Goal: Task Accomplishment & Management: Use online tool/utility

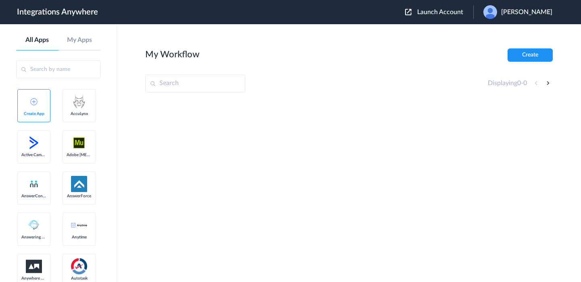
click at [456, 11] on span "Launch Account" at bounding box center [440, 12] width 46 height 6
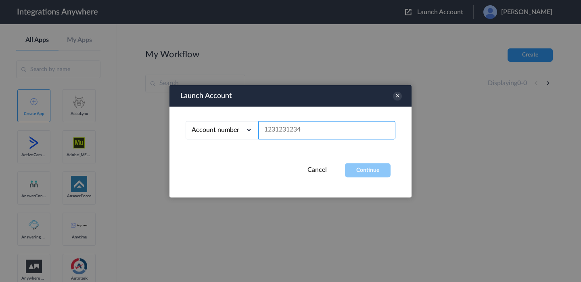
click at [326, 121] on input "text" at bounding box center [326, 130] width 137 height 18
paste input "8664782713"
type input "8664782713"
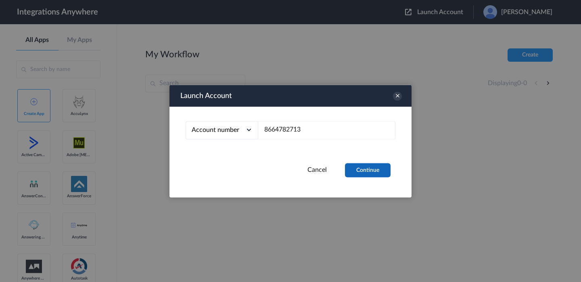
click at [358, 166] on button "Continue" at bounding box center [368, 170] width 46 height 14
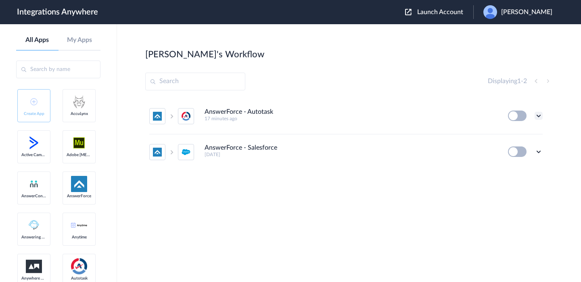
click at [539, 114] on icon at bounding box center [538, 116] width 8 height 8
click at [509, 135] on link "Edit" at bounding box center [505, 134] width 19 height 6
click at [539, 119] on icon at bounding box center [538, 116] width 8 height 8
click at [513, 130] on li "Edit" at bounding box center [516, 134] width 52 height 15
click at [538, 117] on icon at bounding box center [538, 116] width 8 height 8
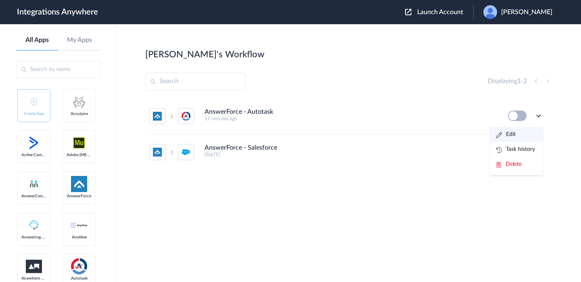
click at [513, 134] on link "Edit" at bounding box center [505, 134] width 19 height 6
